Goal: Task Accomplishment & Management: Manage account settings

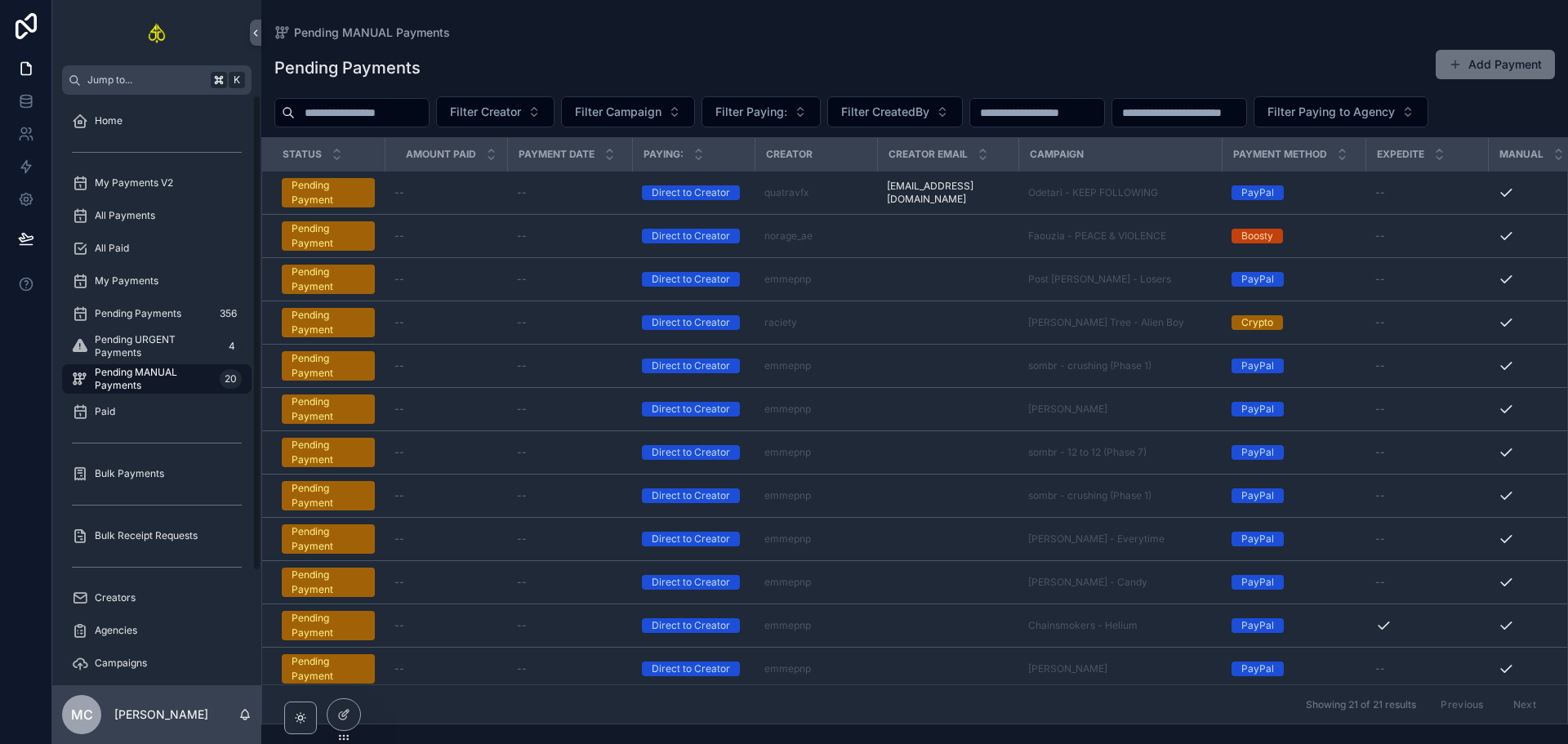
click at [153, 377] on span "Pending MANUAL Payments" at bounding box center [154, 378] width 118 height 26
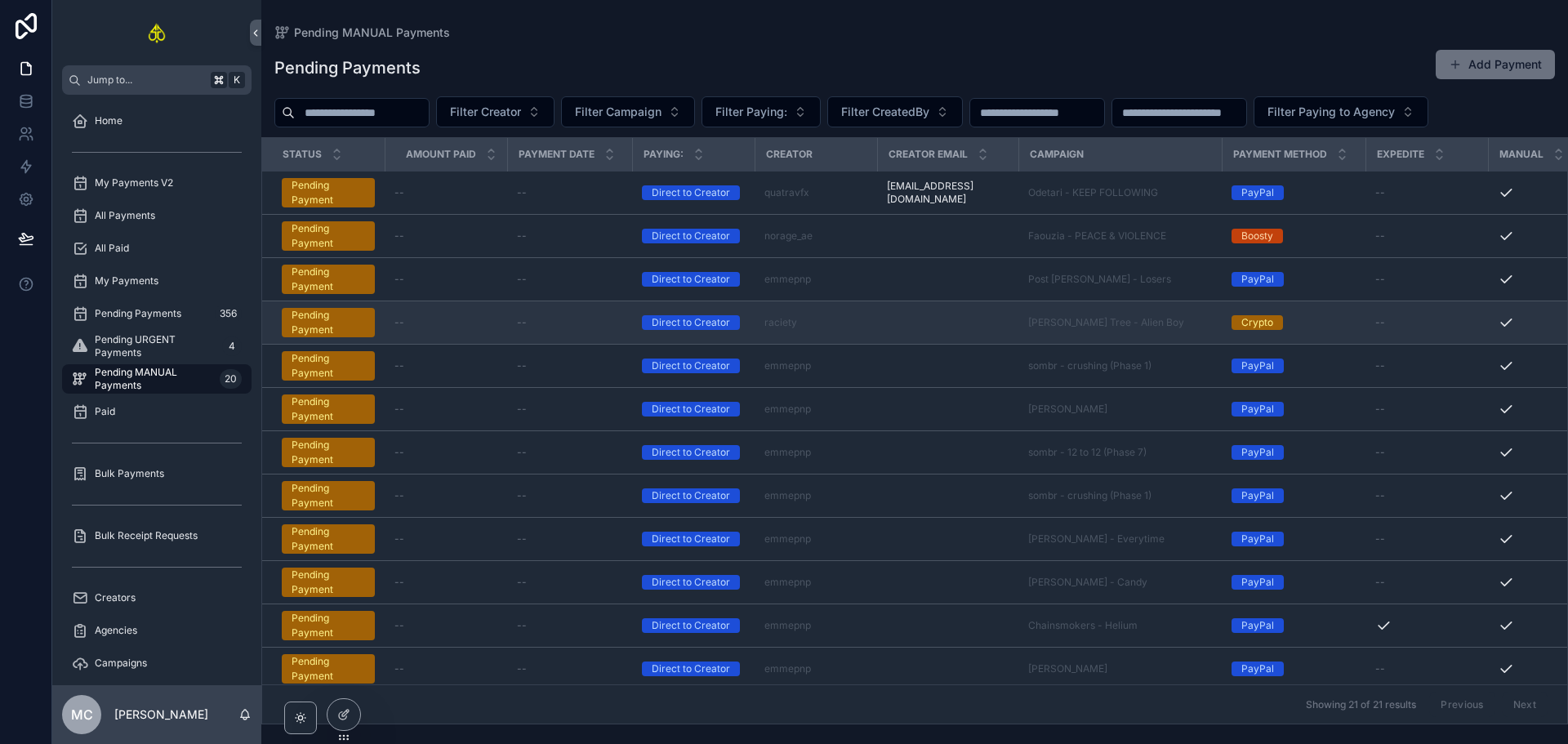
click at [576, 328] on div "--" at bounding box center [569, 322] width 106 height 13
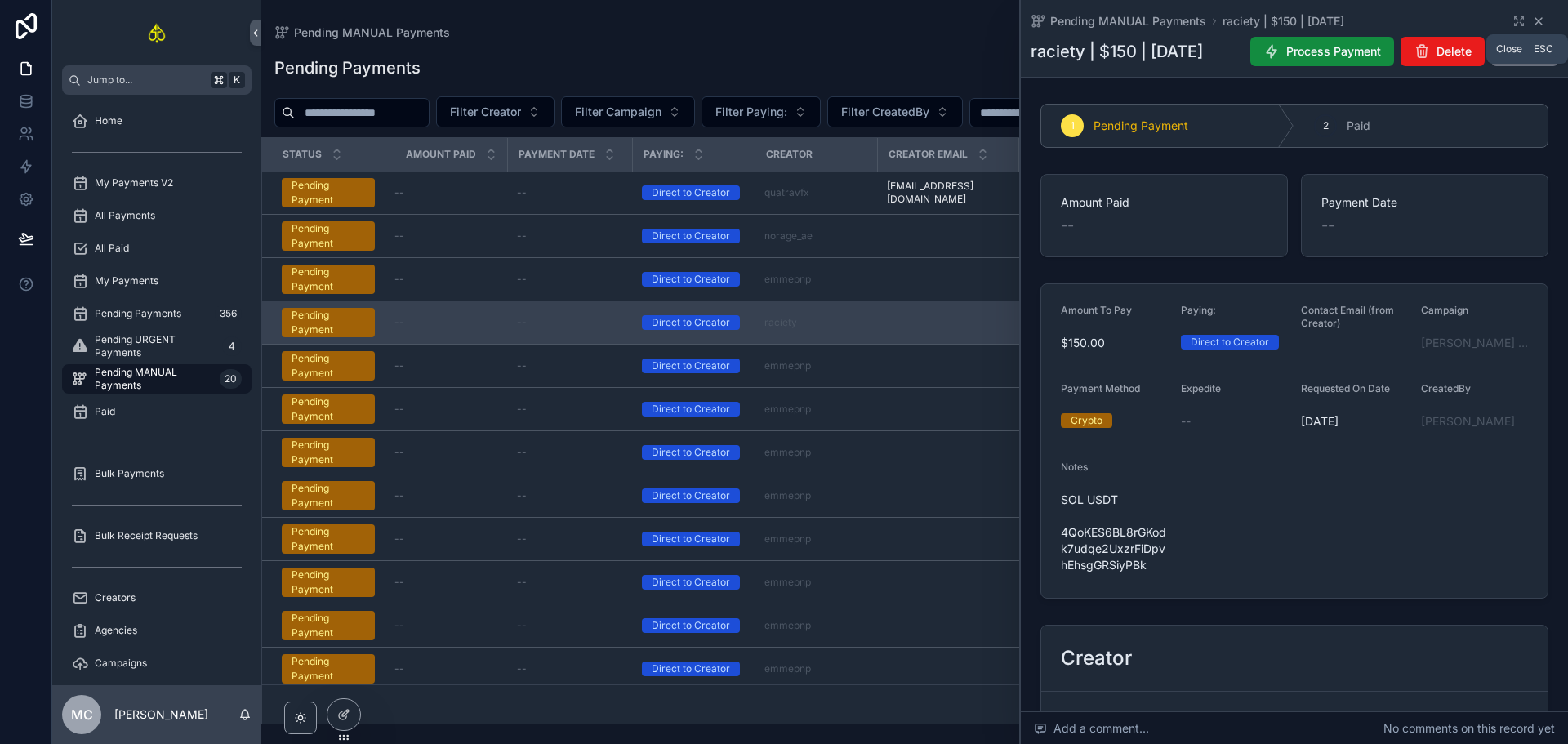
click at [1532, 26] on icon "scrollable content" at bounding box center [1539, 21] width 13 height 13
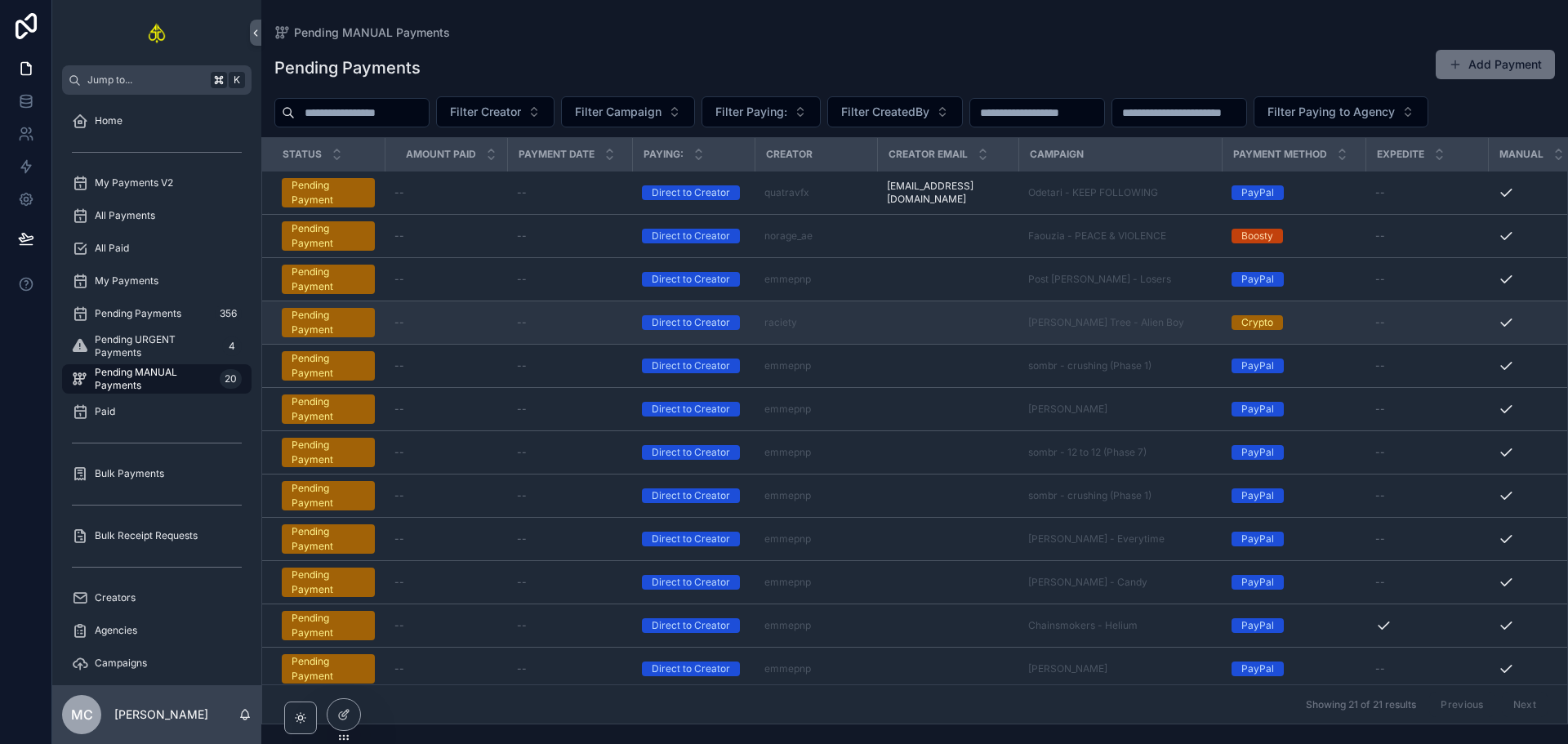
click at [587, 326] on div "--" at bounding box center [569, 322] width 106 height 13
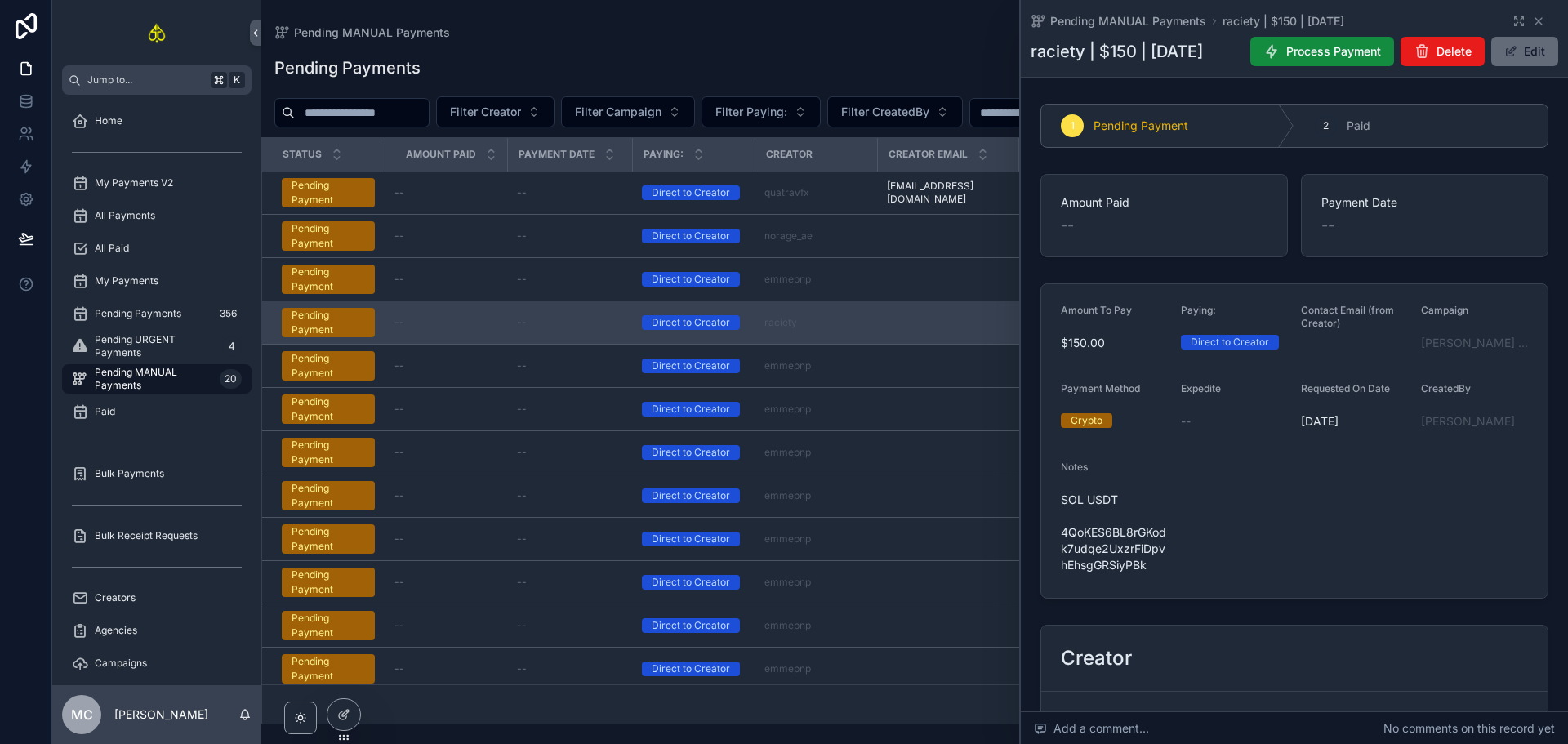
click at [1501, 67] on button "Edit" at bounding box center [1524, 51] width 67 height 29
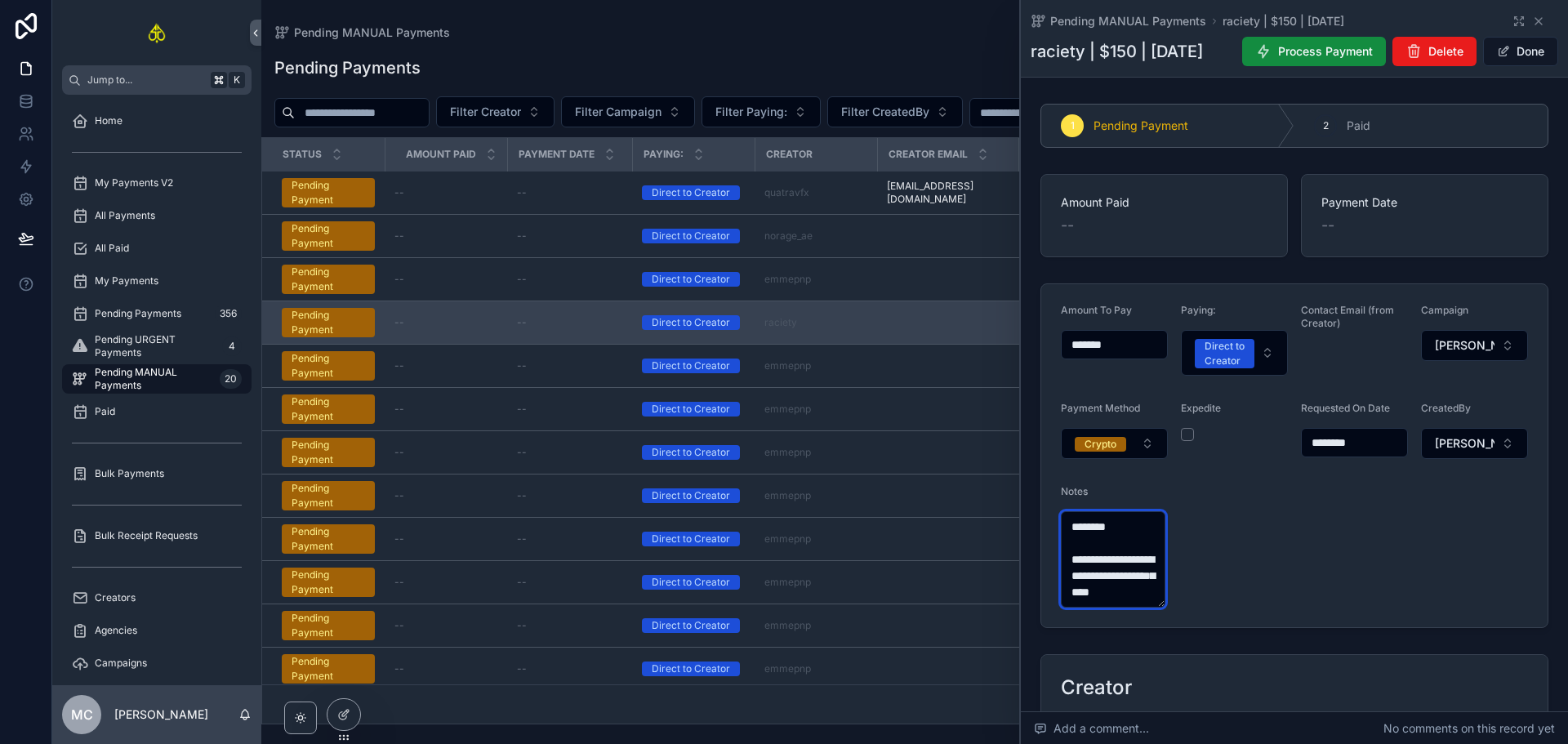
click at [1134, 572] on textarea "**********" at bounding box center [1113, 559] width 105 height 97
type textarea "**********"
click at [1517, 67] on button "Done" at bounding box center [1521, 51] width 75 height 29
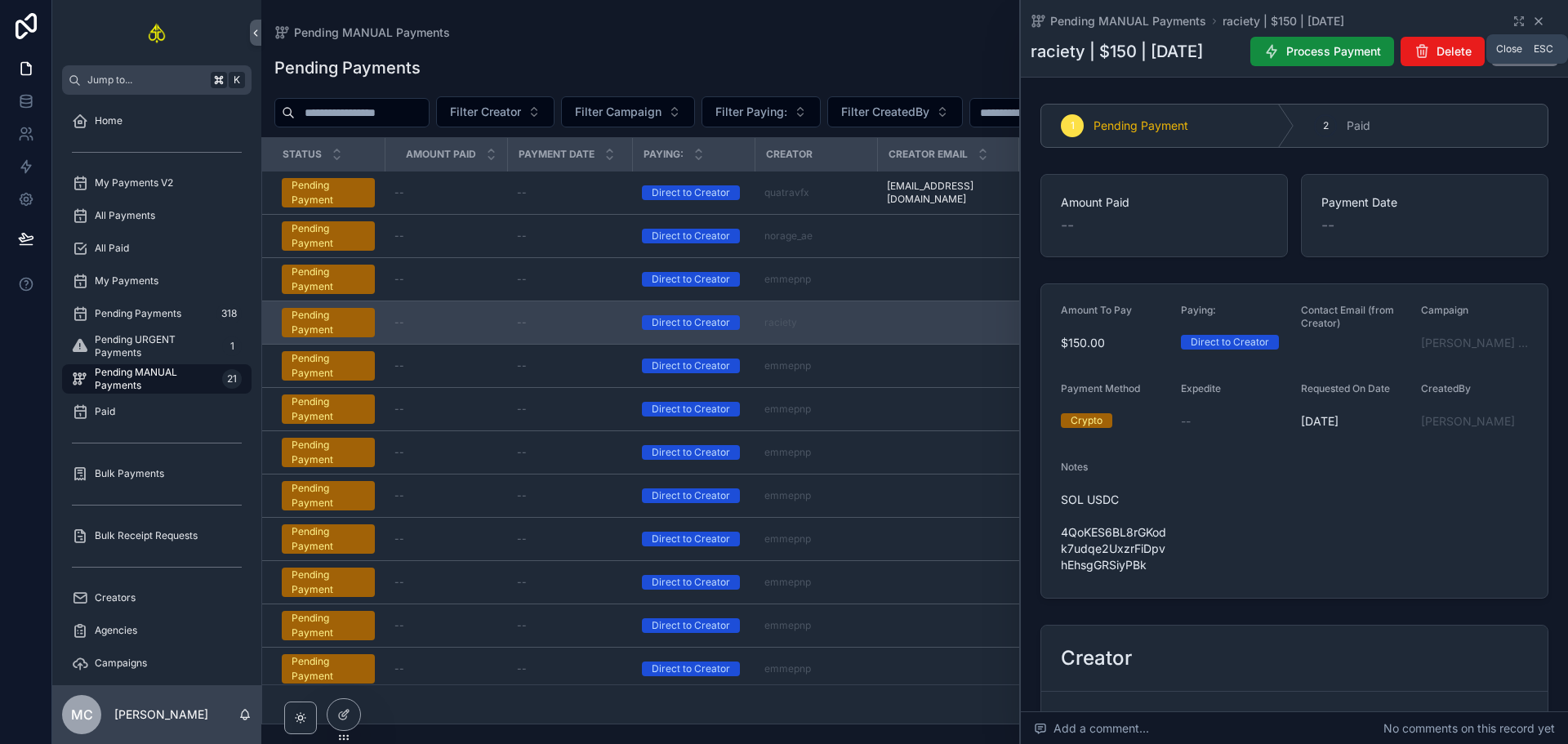
click at [1532, 20] on icon "scrollable content" at bounding box center [1539, 21] width 13 height 13
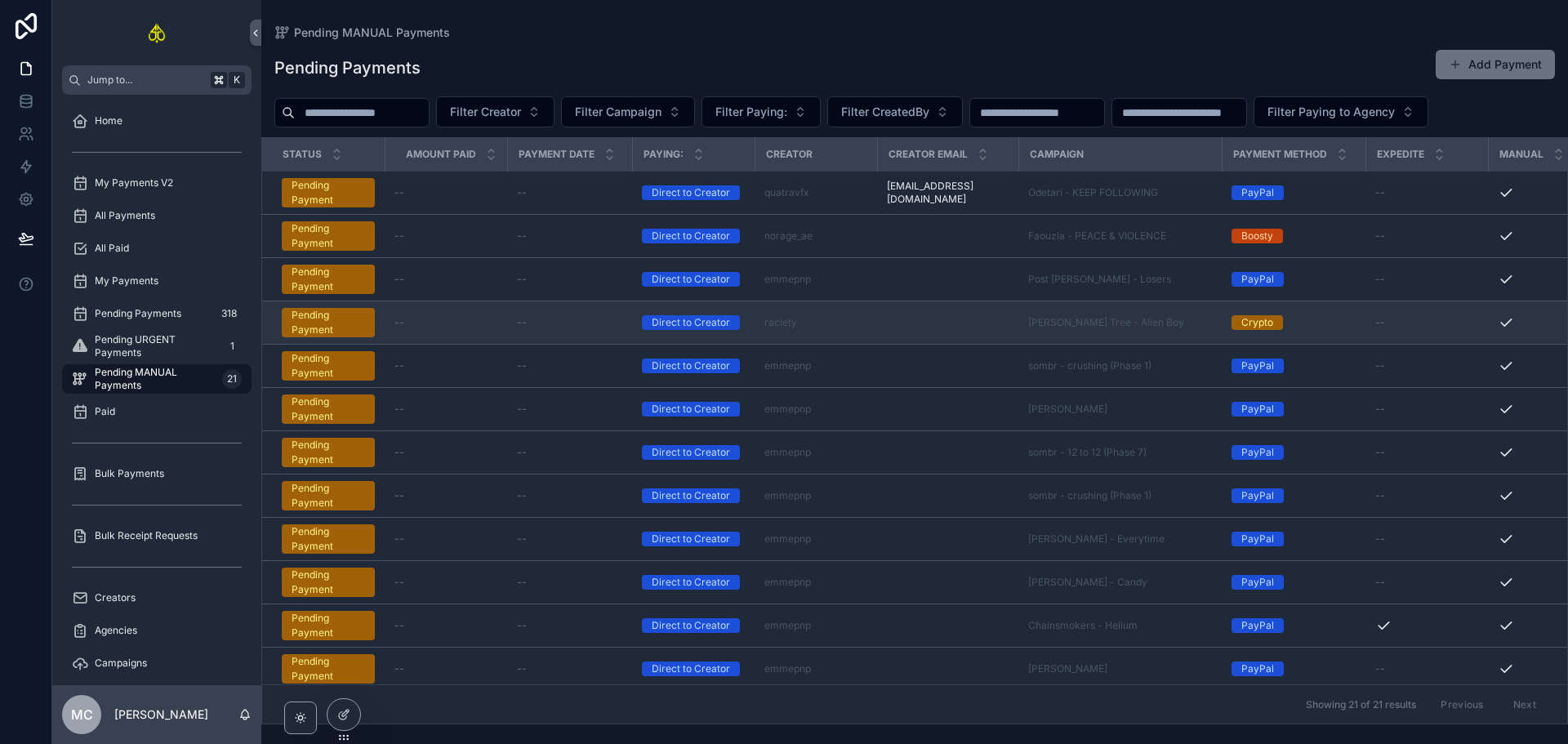
click at [574, 321] on div "--" at bounding box center [569, 322] width 106 height 13
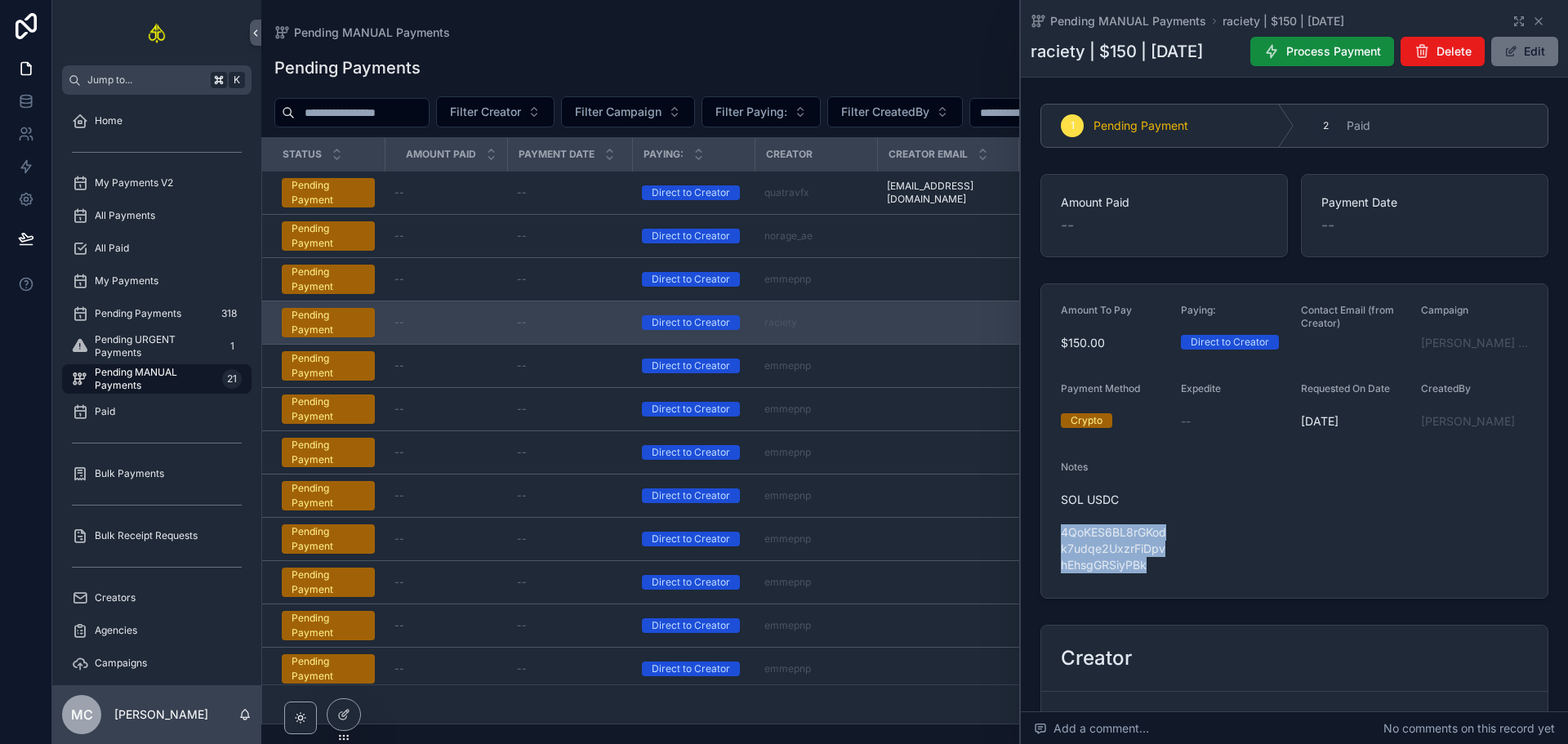
drag, startPoint x: 1162, startPoint y: 608, endPoint x: 1062, endPoint y: 569, distance: 107.3
click at [1062, 569] on span "SOL USDC 4QoKES6BL8rGKodk7udqe2UxzrFiDpvhEhsgGRSiyPBk" at bounding box center [1114, 533] width 107 height 82
copy span "4QoKES6BL8rGKodk7udqe2UxzrFiDpvhEhsgGRSiyPBk"
click at [1321, 58] on button "Process Payment" at bounding box center [1322, 51] width 144 height 29
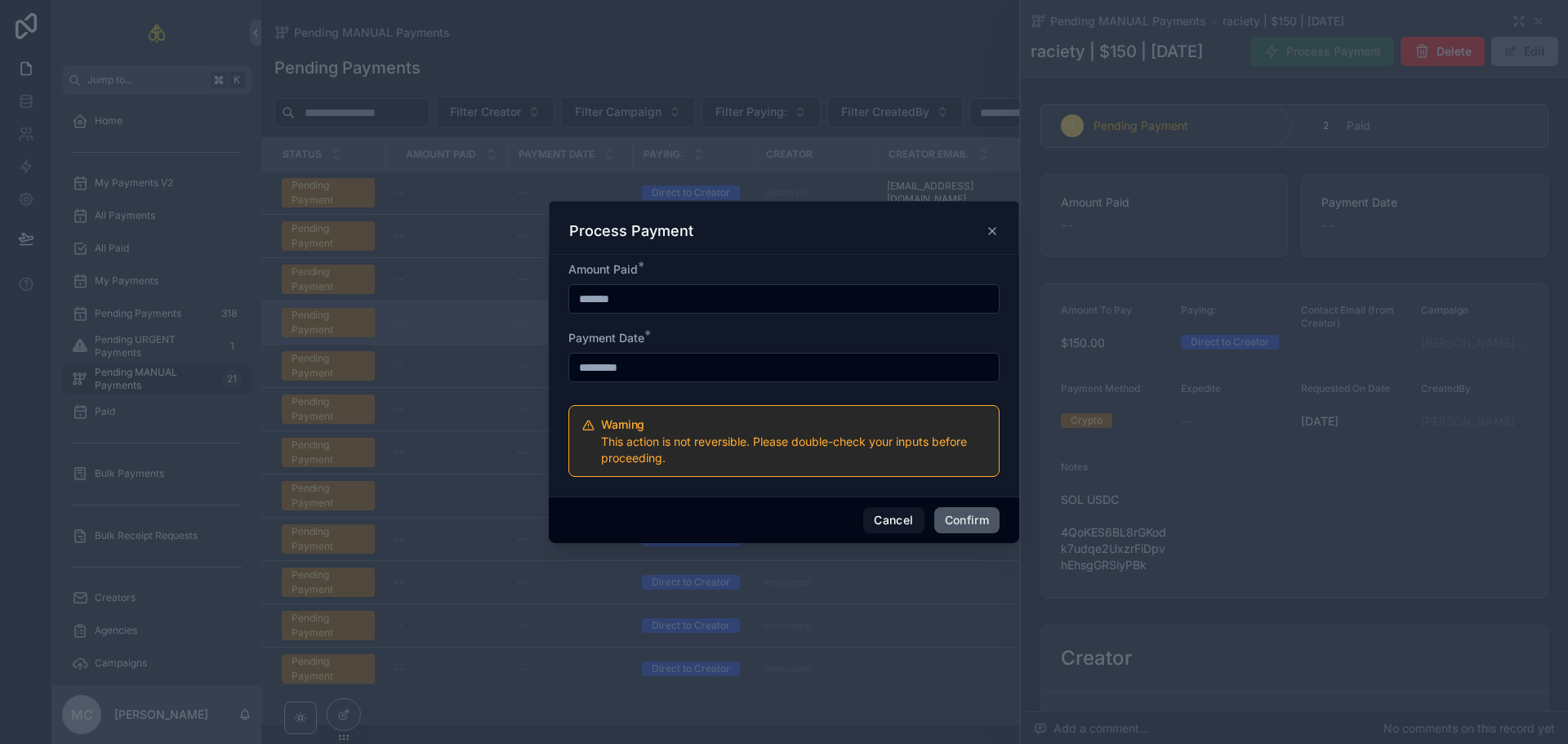
click at [977, 525] on button "Confirm" at bounding box center [967, 519] width 66 height 26
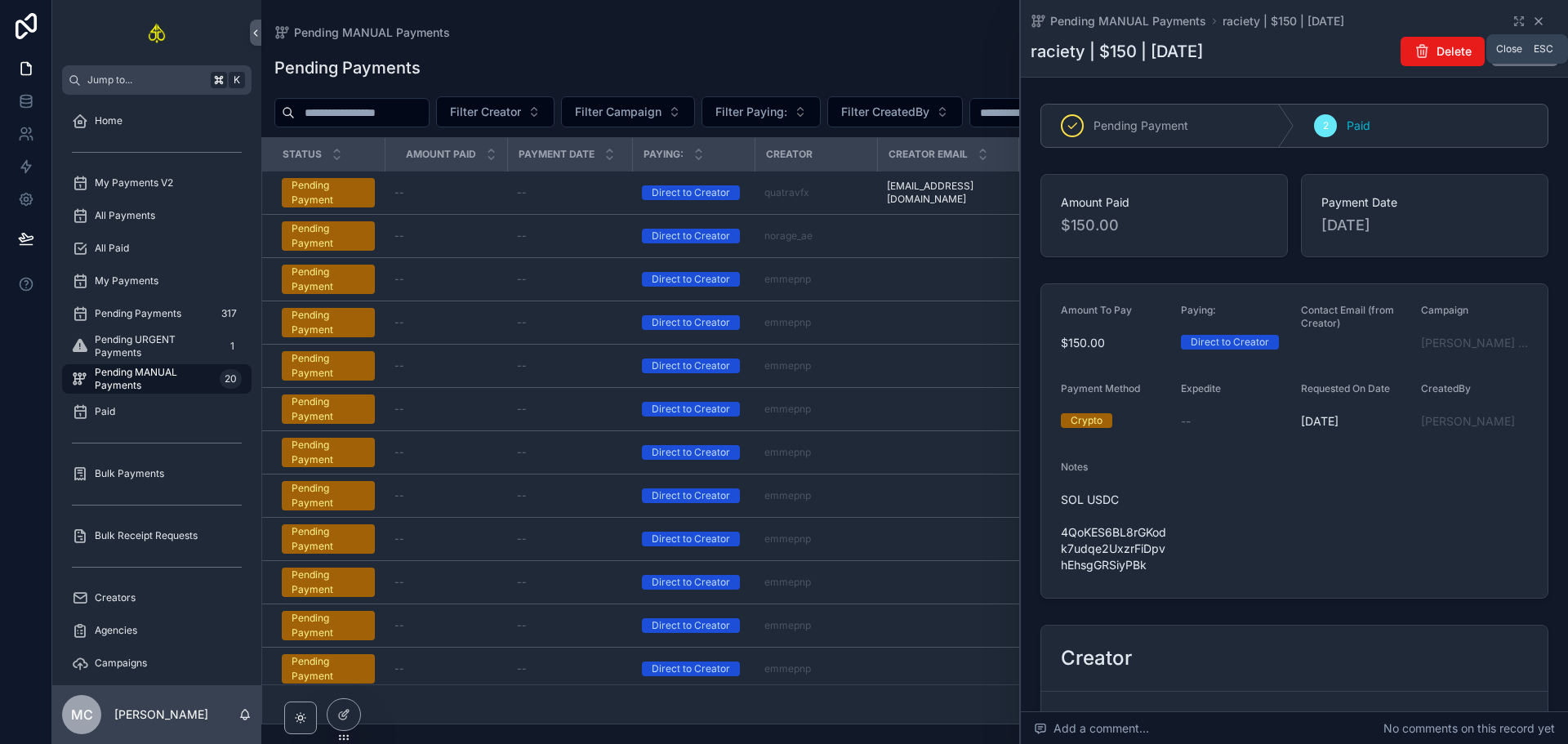
click at [1534, 20] on icon "scrollable content" at bounding box center [1539, 21] width 13 height 13
